Goal: Task Accomplishment & Management: Use online tool/utility

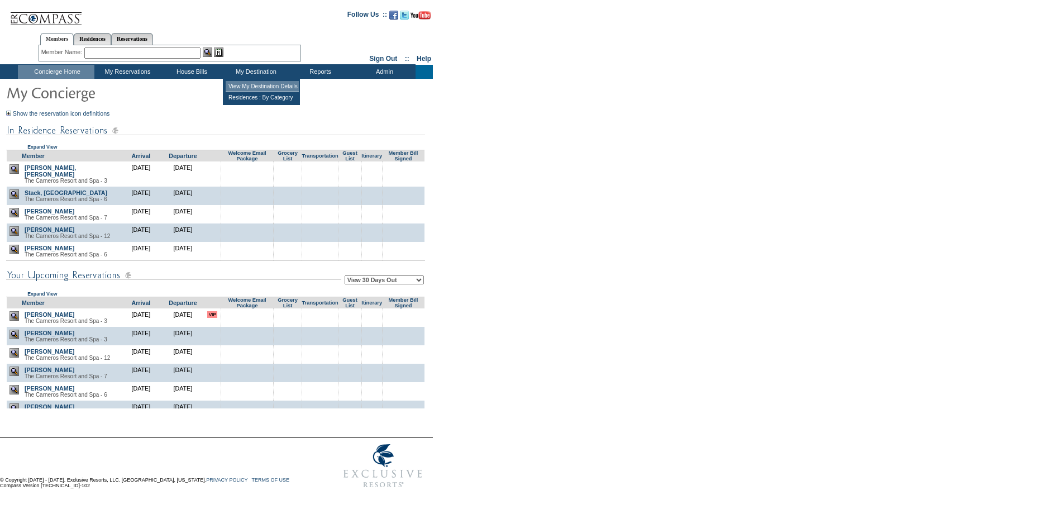
click at [259, 86] on td "View My Destination Details" at bounding box center [262, 86] width 73 height 11
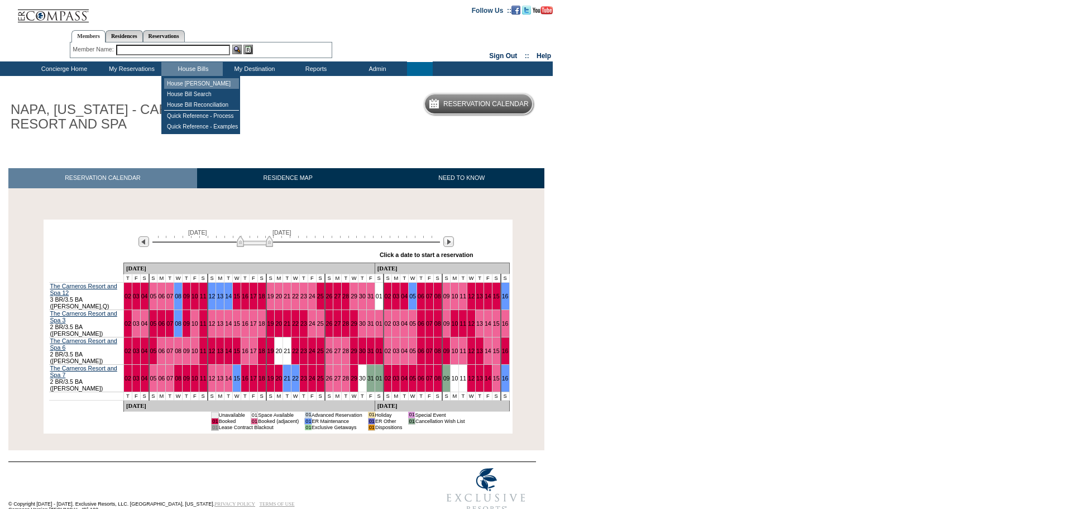
click at [193, 84] on td "House [PERSON_NAME]" at bounding box center [201, 83] width 75 height 11
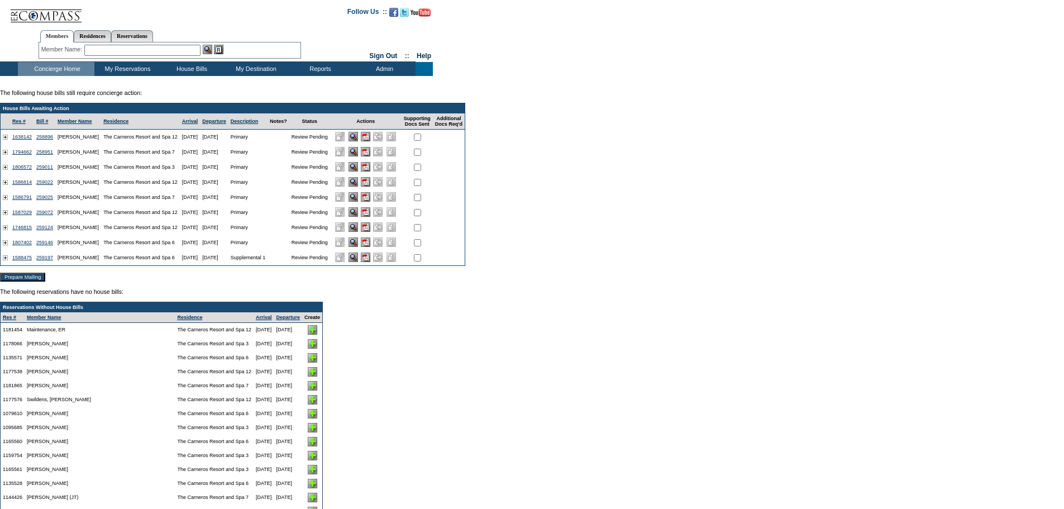
click at [421, 138] on input "checkbox" at bounding box center [417, 136] width 7 height 7
checkbox input "true"
click at [421, 154] on input "checkbox" at bounding box center [417, 152] width 7 height 7
checkbox input "true"
click at [421, 169] on input "checkbox" at bounding box center [417, 167] width 7 height 7
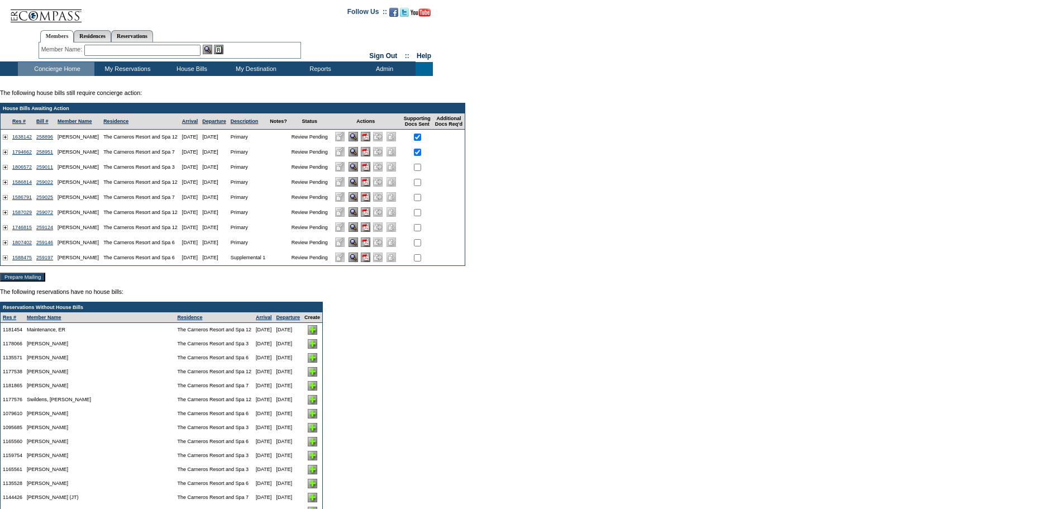
checkbox input "true"
click at [421, 185] on input "checkbox" at bounding box center [417, 182] width 7 height 7
checkbox input "true"
click at [421, 200] on input "checkbox" at bounding box center [417, 197] width 7 height 7
checkbox input "true"
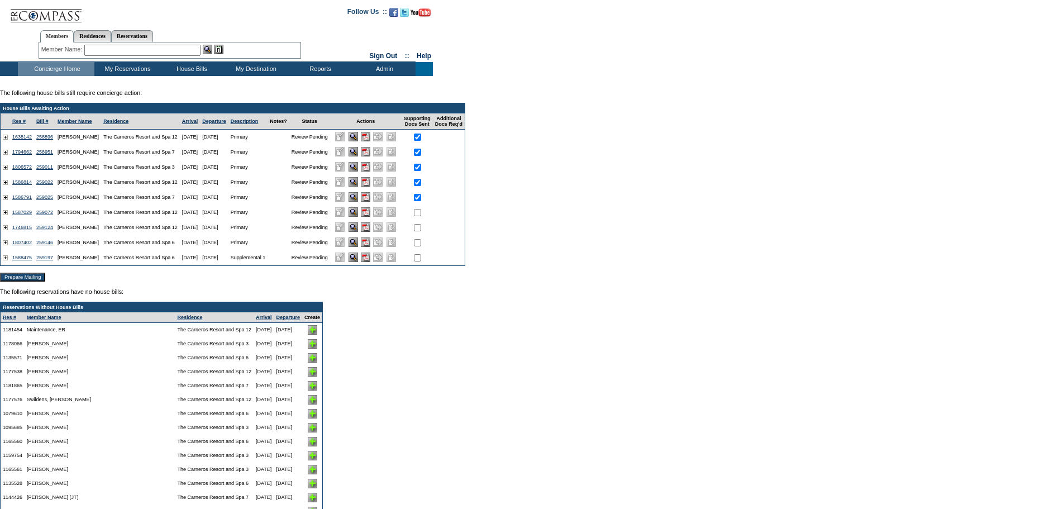
click at [421, 216] on input "checkbox" at bounding box center [417, 212] width 7 height 7
checkbox input "true"
click at [421, 231] on input "checkbox" at bounding box center [417, 227] width 7 height 7
checkbox input "true"
click at [421, 246] on input "checkbox" at bounding box center [417, 242] width 7 height 7
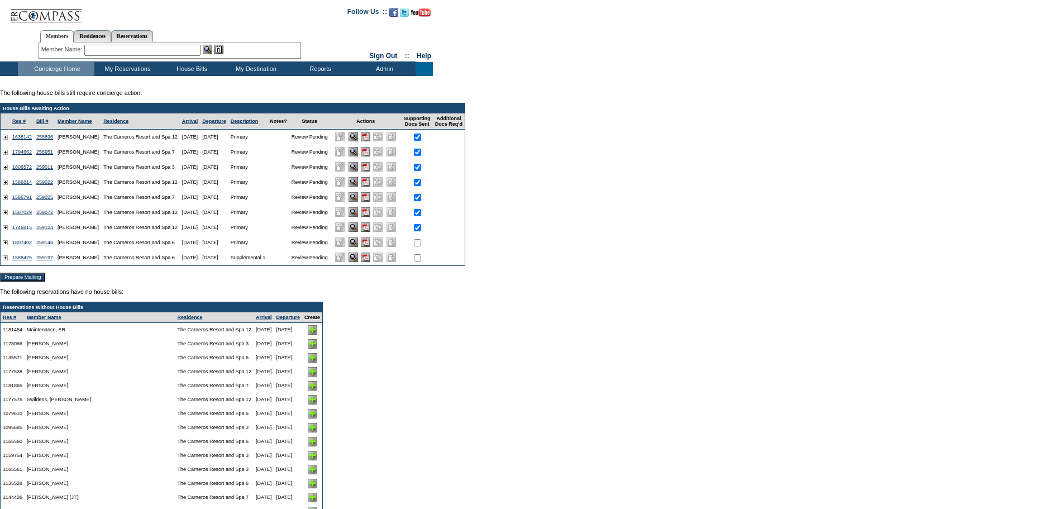
checkbox input "true"
click at [421, 261] on input "checkbox" at bounding box center [417, 257] width 7 height 7
checkbox input "true"
click at [27, 279] on input "Prepare Mailing" at bounding box center [22, 277] width 45 height 9
